Goal: Task Accomplishment & Management: Use online tool/utility

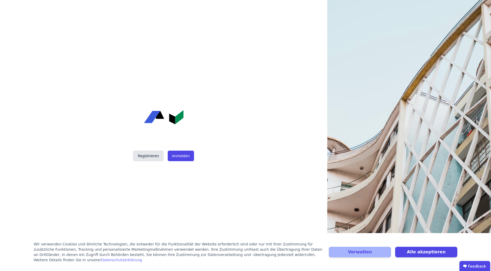
click at [145, 157] on button "Registrieren" at bounding box center [148, 156] width 30 height 11
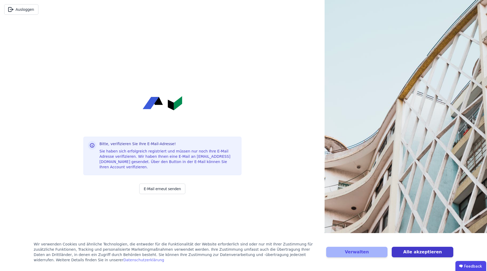
click at [429, 252] on button "Alle akzeptieren" at bounding box center [423, 252] width 62 height 11
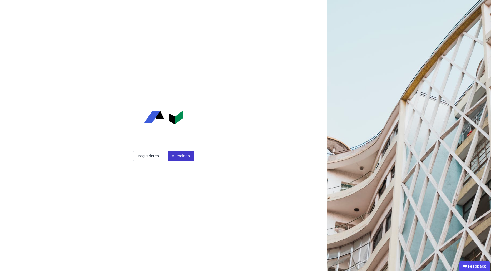
click at [176, 154] on button "Anmelden" at bounding box center [181, 156] width 26 height 11
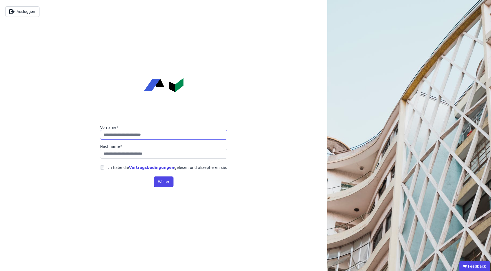
click at [171, 138] on input "string" at bounding box center [163, 134] width 127 height 9
type input "*****"
type input "*******"
click at [163, 181] on button "Weiter" at bounding box center [164, 181] width 20 height 11
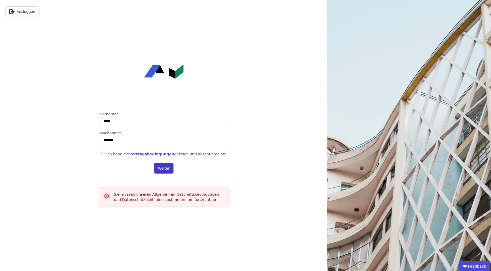
click at [171, 169] on button "Weiter" at bounding box center [164, 168] width 20 height 11
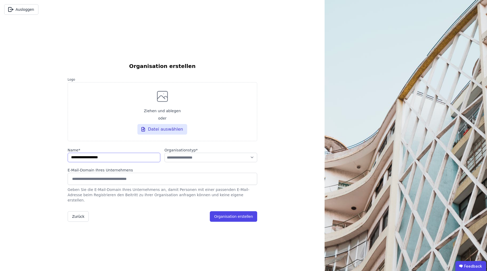
type input "**********"
select select "**********"
click at [152, 211] on div "Zurück Organisation erstellen" at bounding box center [162, 216] width 189 height 11
click at [128, 161] on input "string" at bounding box center [114, 157] width 93 height 9
type input "**********"
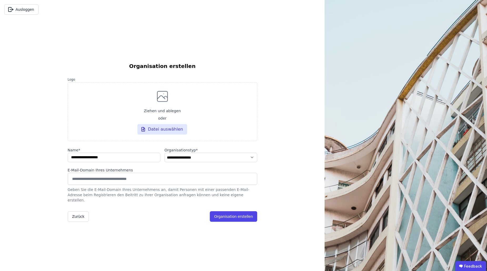
click at [147, 183] on input at bounding box center [162, 178] width 183 height 8
click at [133, 153] on label "Name *" at bounding box center [114, 149] width 93 height 5
click at [133, 159] on input "string" at bounding box center [114, 157] width 93 height 9
type input "**********"
click at [235, 214] on button "Organisation erstellen" at bounding box center [233, 216] width 47 height 11
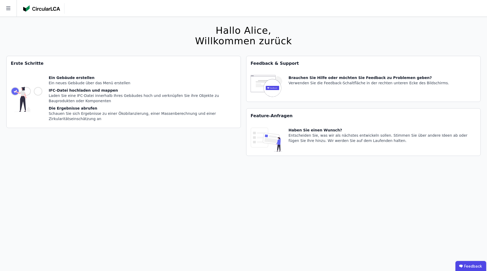
drag, startPoint x: 150, startPoint y: 179, endPoint x: 110, endPoint y: 178, distance: 40.5
click at [150, 179] on div "Hallo [PERSON_NAME], Willkommen zurück Sie verwenden derzeit eine Beta-Version.…" at bounding box center [243, 152] width 474 height 271
click at [36, 92] on img at bounding box center [27, 99] width 32 height 48
click at [51, 80] on div "Ein Gebäude erstellen" at bounding box center [143, 77] width 188 height 5
click at [74, 76] on div "Ein Gebäude erstellen" at bounding box center [143, 77] width 188 height 5
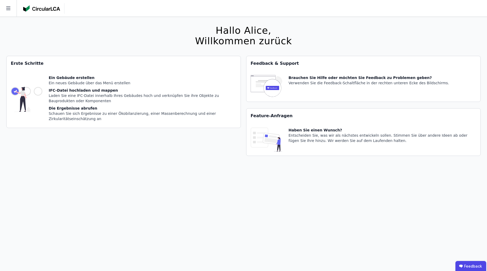
click at [25, 65] on div "Erste Schritte" at bounding box center [124, 63] width 234 height 15
drag, startPoint x: 131, startPoint y: 99, endPoint x: 159, endPoint y: 115, distance: 33.2
click at [131, 99] on div "Laden Sie eine IFC-Datei innerhalb Ihres Gebäudes hoch und verknüpfen Sie ihre …" at bounding box center [143, 98] width 188 height 11
click at [64, 110] on div "Die Ergebnisse abrufen" at bounding box center [143, 108] width 188 height 5
click at [35, 95] on img at bounding box center [27, 99] width 32 height 48
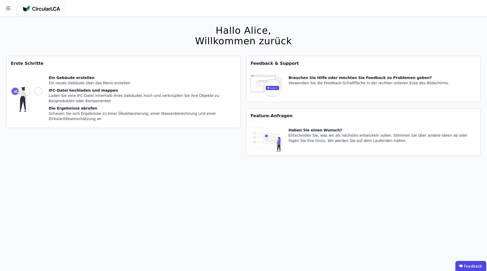
drag, startPoint x: 21, startPoint y: 91, endPoint x: 24, endPoint y: 79, distance: 12.9
click at [21, 91] on img at bounding box center [27, 99] width 32 height 48
drag, startPoint x: 24, startPoint y: 79, endPoint x: 22, endPoint y: 76, distance: 3.2
click at [24, 78] on img at bounding box center [27, 99] width 32 height 48
drag, startPoint x: 14, startPoint y: 62, endPoint x: 71, endPoint y: 72, distance: 57.5
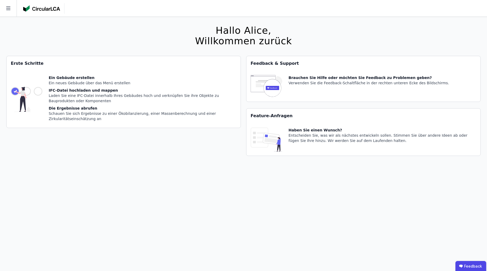
click at [15, 62] on div "Erste Schritte" at bounding box center [124, 63] width 234 height 15
click at [85, 88] on div "IFC-Datei hochladen und mappen" at bounding box center [143, 90] width 188 height 5
click at [8, 12] on icon at bounding box center [8, 8] width 17 height 17
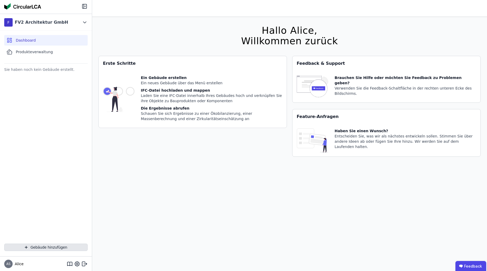
click at [46, 247] on button "Gebäude hinzufügen" at bounding box center [45, 246] width 83 height 7
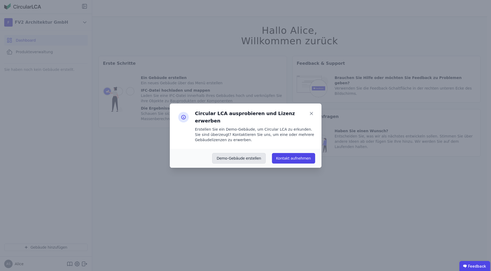
click at [255, 155] on button "Demo-Gebäude erstellen" at bounding box center [238, 158] width 53 height 11
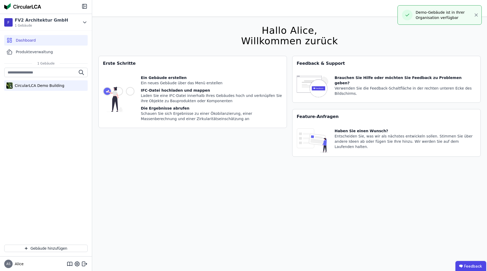
click at [52, 86] on div "CircularLCA Demo Building" at bounding box center [39, 85] width 52 height 5
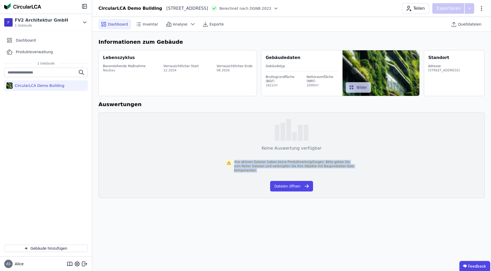
drag, startPoint x: 235, startPoint y: 162, endPoint x: 254, endPoint y: 174, distance: 22.8
click at [254, 174] on div "Ihre aktiven Dateien haben keine Produktverknüpfungen. Bitte gehen Sie zum Reit…" at bounding box center [292, 165] width 132 height 29
drag, startPoint x: 233, startPoint y: 163, endPoint x: 258, endPoint y: 178, distance: 28.1
click at [258, 178] on div "Ihre aktiven Dateien haben keine Produktverknüpfungen. Bitte gehen Sie zum Reit…" at bounding box center [292, 165] width 132 height 29
click at [258, 235] on div "Dashboard Inventar Analyse Exporte Quelldateien Informationen zum Gebäude Leben…" at bounding box center [291, 144] width 399 height 254
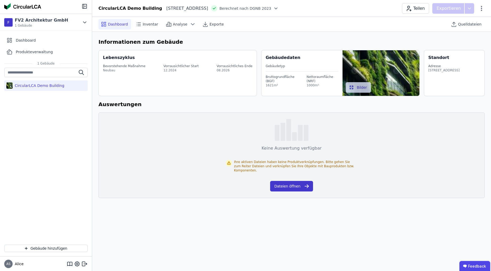
click at [290, 188] on button "Dateien öffnen" at bounding box center [291, 186] width 43 height 11
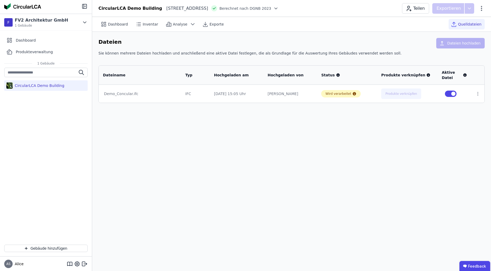
click at [129, 94] on div "Demo_Concular.ifc" at bounding box center [140, 93] width 72 height 5
click at [113, 95] on div "Demo_Concular.ifc" at bounding box center [140, 93] width 72 height 5
click at [120, 93] on div "Demo_Concular.ifc" at bounding box center [140, 93] width 73 height 5
click at [382, 95] on button "Produkte verknüpfen" at bounding box center [399, 93] width 40 height 11
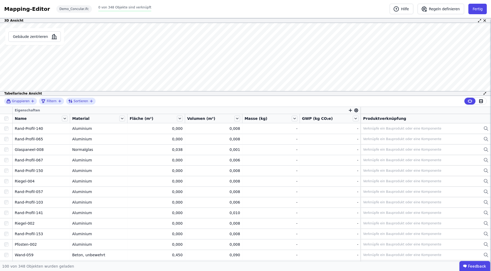
click at [216, 164] on div "3D Ansicht Gebäude zentrieren Es sind keine Objektdaten verfügbar Dieses Objekt…" at bounding box center [245, 139] width 491 height 243
click at [59, 101] on icon "filter_by" at bounding box center [60, 101] width 4 height 4
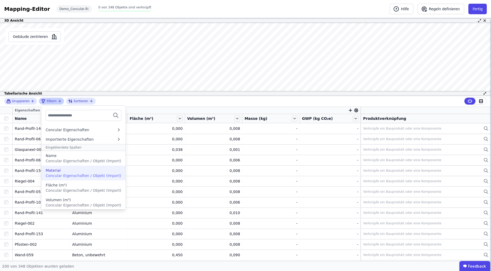
click at [63, 172] on div "Material" at bounding box center [84, 170] width 76 height 5
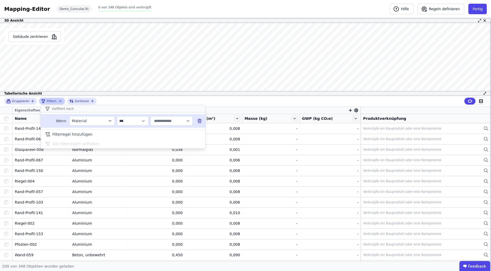
click at [169, 121] on input "text" at bounding box center [169, 120] width 33 height 9
click at [100, 118] on div "Material" at bounding box center [89, 120] width 35 height 5
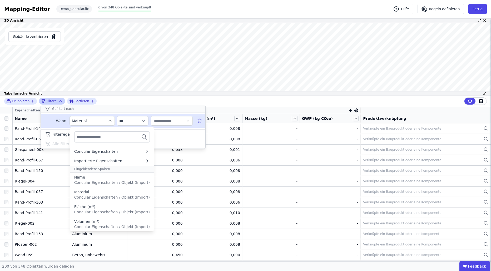
click at [100, 118] on div "Material" at bounding box center [89, 120] width 35 height 5
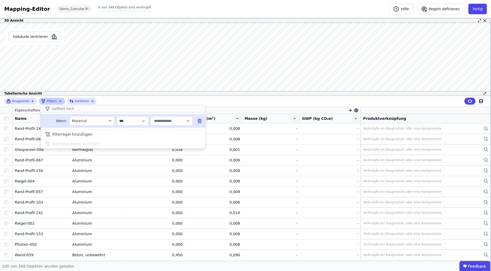
click at [184, 120] on input "text" at bounding box center [169, 120] width 33 height 9
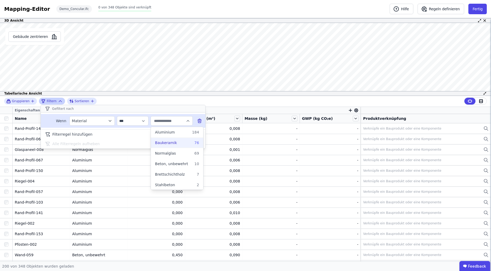
scroll to position [1, 0]
click at [171, 185] on span "Stahlbeton" at bounding box center [165, 184] width 20 height 5
type input "**********"
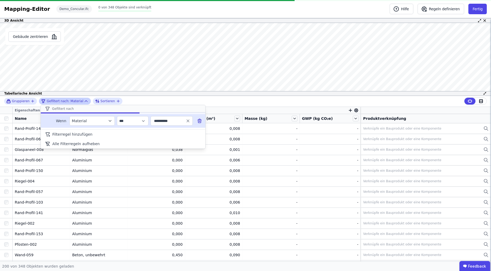
scroll to position [0, 0]
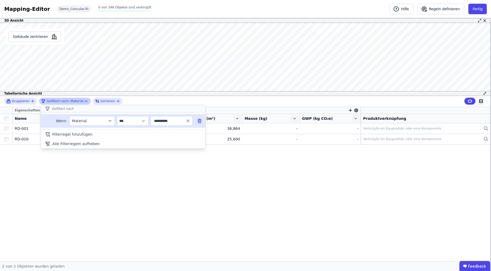
click at [134, 99] on div "**********" at bounding box center [245, 101] width 491 height 11
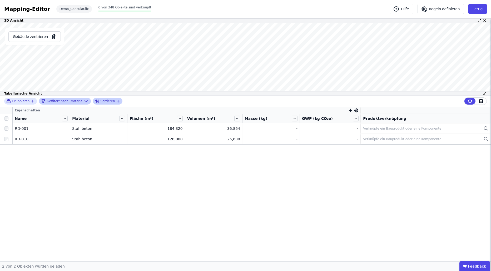
click at [109, 101] on span "Sortieren" at bounding box center [108, 101] width 14 height 4
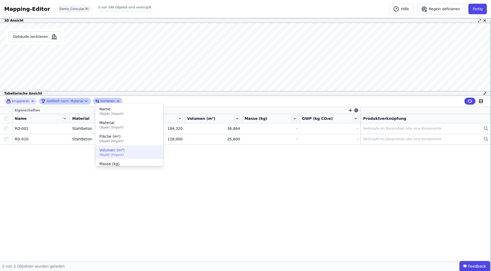
click at [126, 151] on span "Volumen (m³)" at bounding box center [128, 149] width 59 height 5
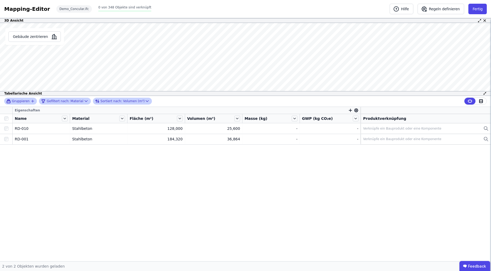
click at [31, 99] on icon "button" at bounding box center [33, 101] width 4 height 4
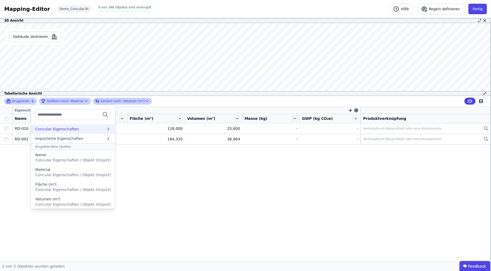
click at [70, 129] on div "Concular Eigenschaften" at bounding box center [57, 128] width 44 height 5
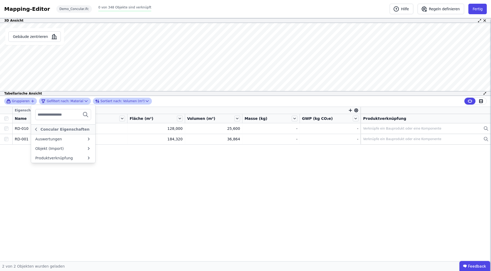
click at [27, 102] on span "Gruppieren" at bounding box center [21, 101] width 18 height 4
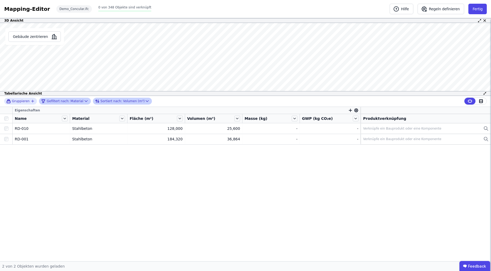
click at [28, 97] on div "Gruppieren Gefiltert nach: Material Sortiert nach: Volumen (m³)" at bounding box center [245, 101] width 491 height 11
click at [29, 101] on div "Gruppieren" at bounding box center [18, 101] width 24 height 4
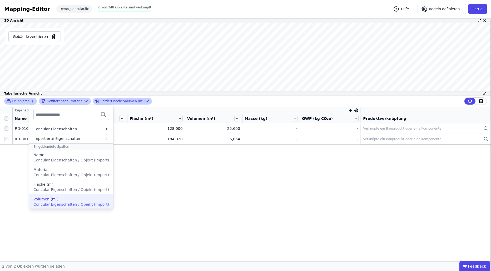
scroll to position [30, 0]
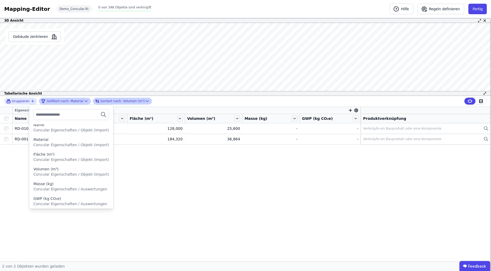
click at [240, 249] on div "Eigenschaften Name Material Fläche (m²) Volumen (m³) Masse (kg) GWP (kg CO₂e) P…" at bounding box center [245, 184] width 491 height 154
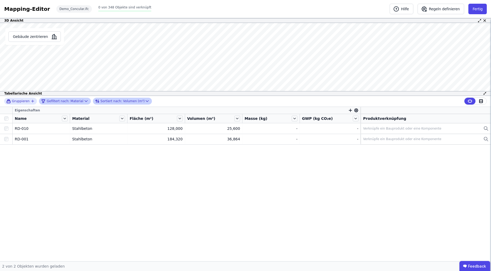
click at [71, 99] on div "Gefiltert nach: Material" at bounding box center [62, 101] width 42 height 6
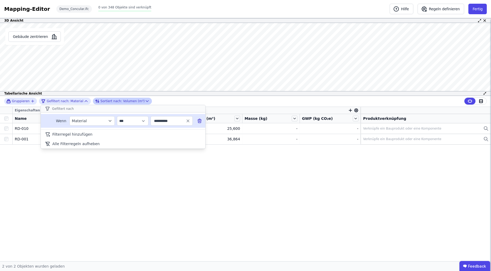
click at [162, 123] on input "**********" at bounding box center [169, 120] width 33 height 9
type input "**********"
click at [189, 121] on icon "button" at bounding box center [188, 120] width 5 height 5
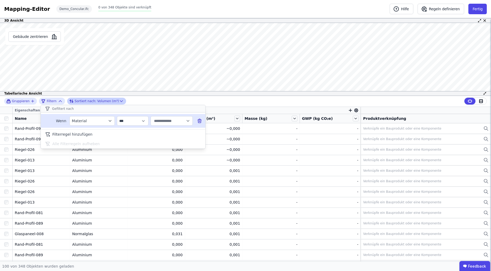
click at [161, 98] on div "**********" at bounding box center [245, 101] width 491 height 11
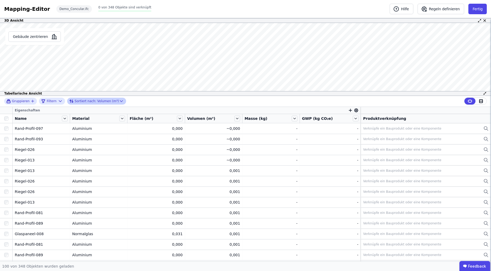
click at [90, 101] on span "Sortiert nach:" at bounding box center [86, 101] width 22 height 4
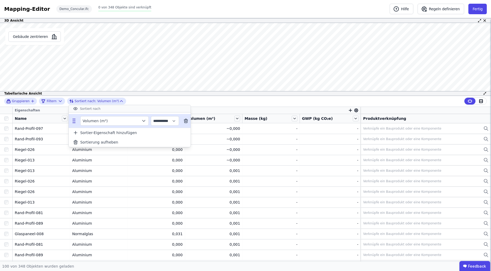
click at [120, 118] on div "Volumen (m³)" at bounding box center [114, 120] width 68 height 9
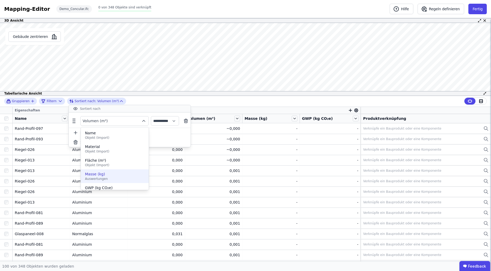
scroll to position [8, 0]
click at [117, 180] on span "GWP (kg CO₂e)" at bounding box center [114, 179] width 59 height 5
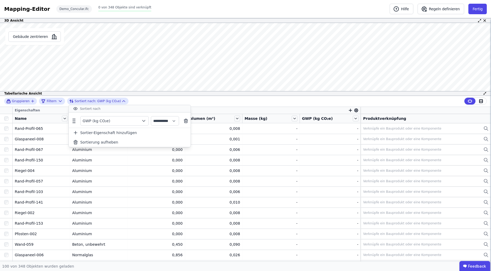
click at [139, 101] on div "**********" at bounding box center [245, 101] width 491 height 11
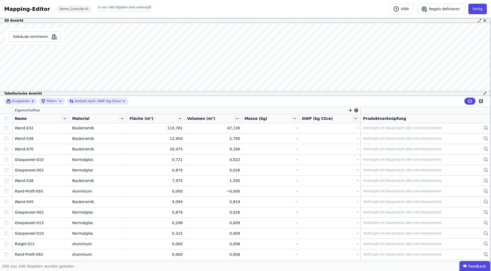
scroll to position [0, 0]
click at [32, 100] on icon "button" at bounding box center [33, 101] width 4 height 4
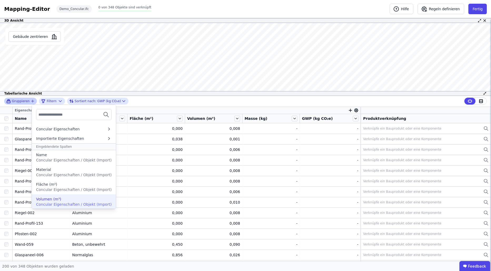
scroll to position [30, 0]
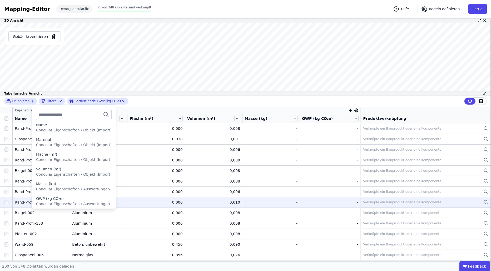
click at [60, 205] on span "Concular Eigenschaften / Auswertungen" at bounding box center [73, 204] width 74 height 4
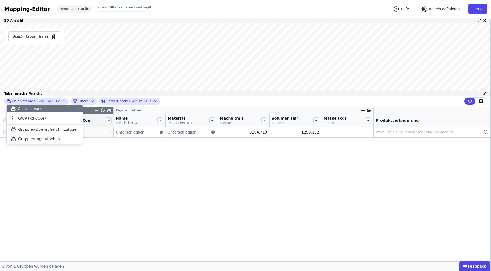
click at [61, 205] on div "Gruppier-Eigenschaften Eigenschaften Anzahl Objekte GWP (kg CO₂e) Name Identisc…" at bounding box center [245, 184] width 491 height 154
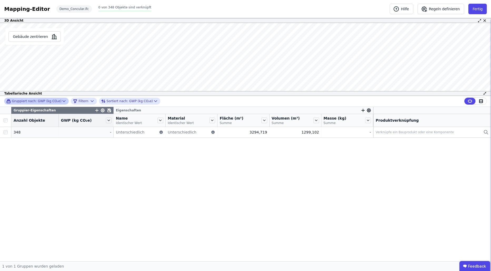
click at [58, 98] on div "Gruppiert nach: GWP (kg CO₂e)" at bounding box center [36, 101] width 64 height 7
click at [59, 101] on div "Gruppiert nach: GWP (kg CO₂e)" at bounding box center [33, 101] width 55 height 4
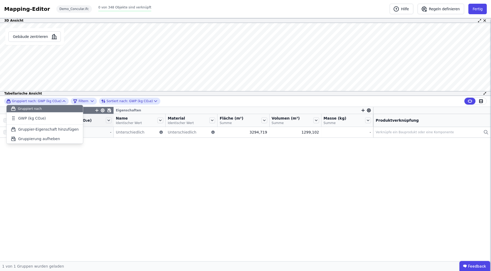
click at [61, 184] on div "Gruppier-Eigenschaften Eigenschaften Anzahl Objekte GWP (kg CO₂e) Name Identisc…" at bounding box center [245, 184] width 491 height 154
